Goal: Task Accomplishment & Management: Use online tool/utility

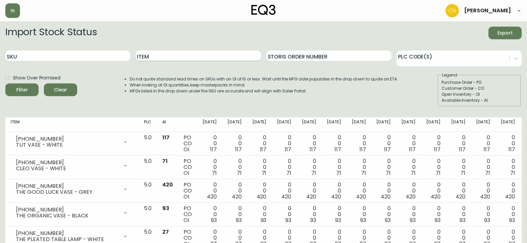
click at [162, 59] on input "Item" at bounding box center [198, 56] width 125 height 11
click at [502, 35] on span "Export" at bounding box center [505, 33] width 23 height 8
